Goal: Task Accomplishment & Management: Manage account settings

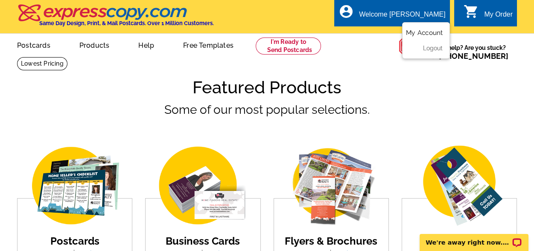
click at [420, 34] on link "My Account" at bounding box center [424, 33] width 37 height 8
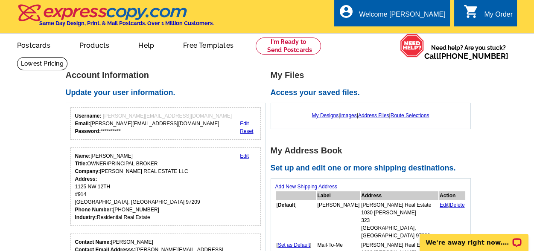
scroll to position [85, 0]
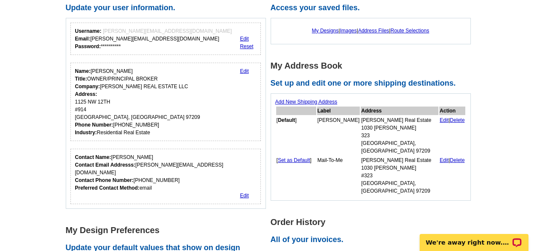
click at [440, 120] on link "Edit" at bounding box center [444, 120] width 9 height 6
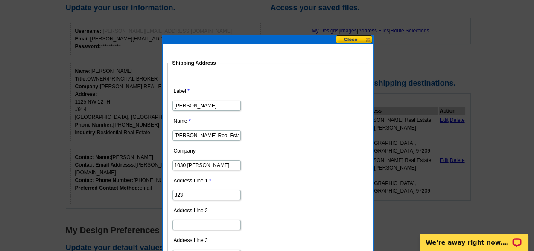
drag, startPoint x: 219, startPoint y: 163, endPoint x: 0, endPoint y: 94, distance: 229.4
type input "1125 NW 12TH"
drag, startPoint x: 186, startPoint y: 198, endPoint x: 99, endPoint y: 190, distance: 87.0
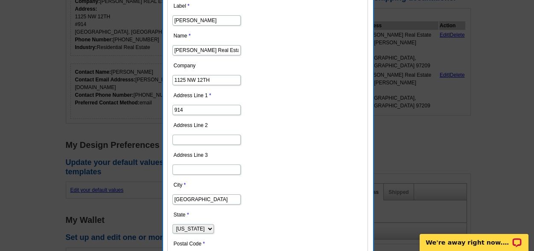
scroll to position [256, 0]
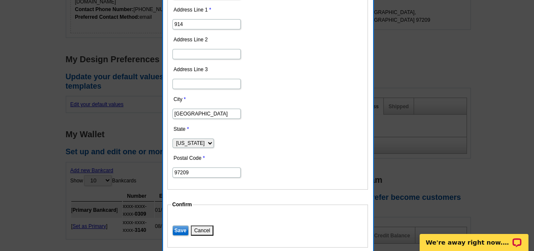
type input "914"
click at [183, 231] on input "Save" at bounding box center [180, 231] width 16 height 10
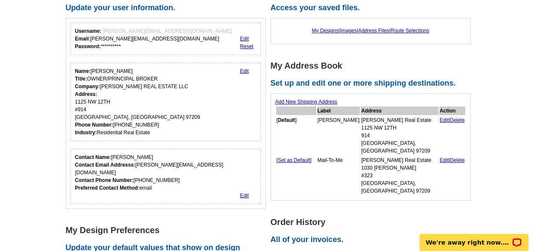
scroll to position [0, 0]
